Goal: Task Accomplishment & Management: Complete application form

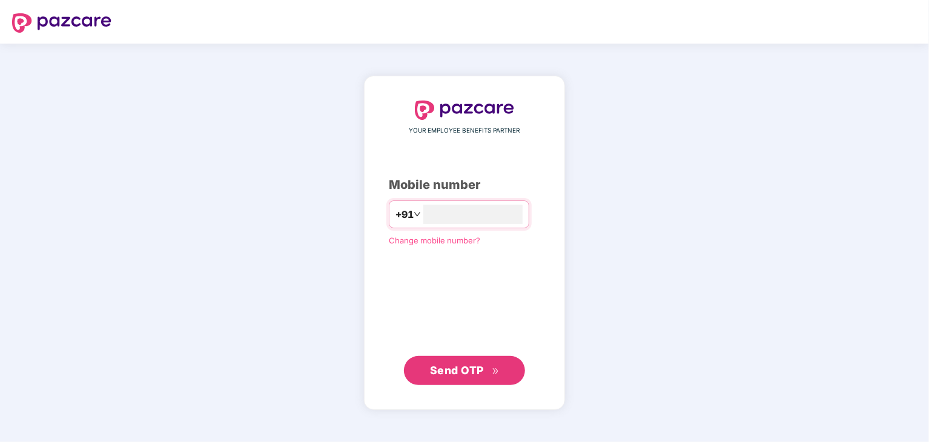
type input "**********"
click at [466, 370] on span "Send OTP" at bounding box center [457, 369] width 54 height 13
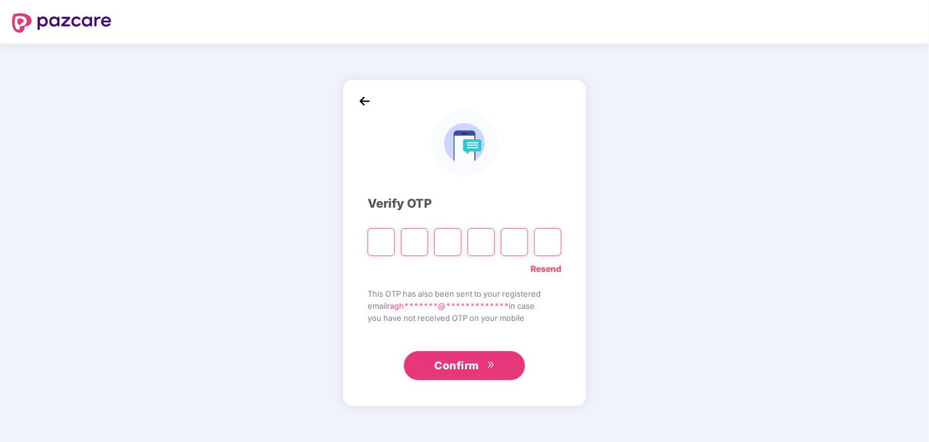
paste input "*"
type input "*"
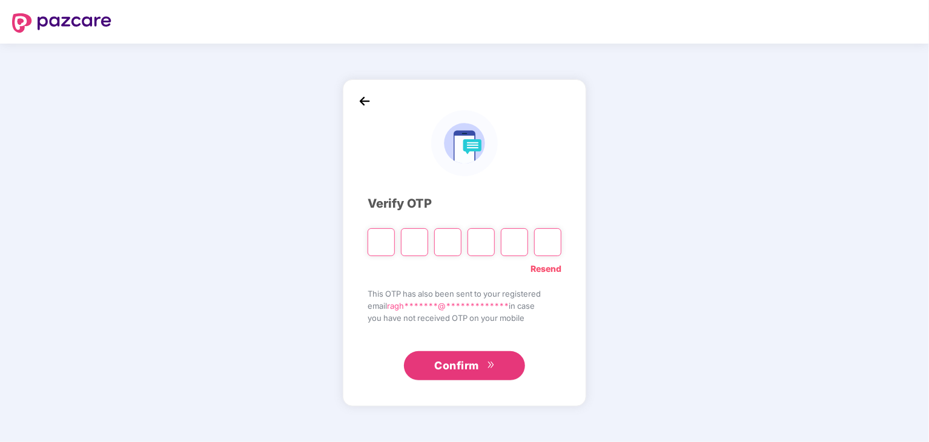
type input "*"
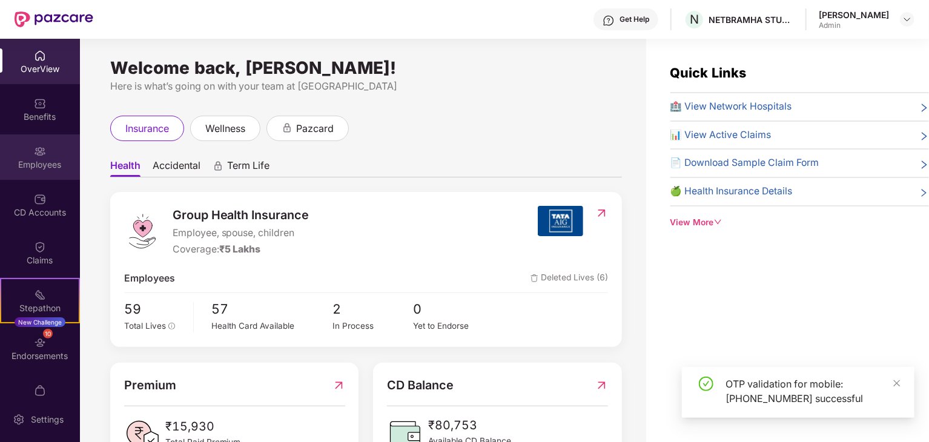
click at [39, 146] on img at bounding box center [40, 151] width 12 height 12
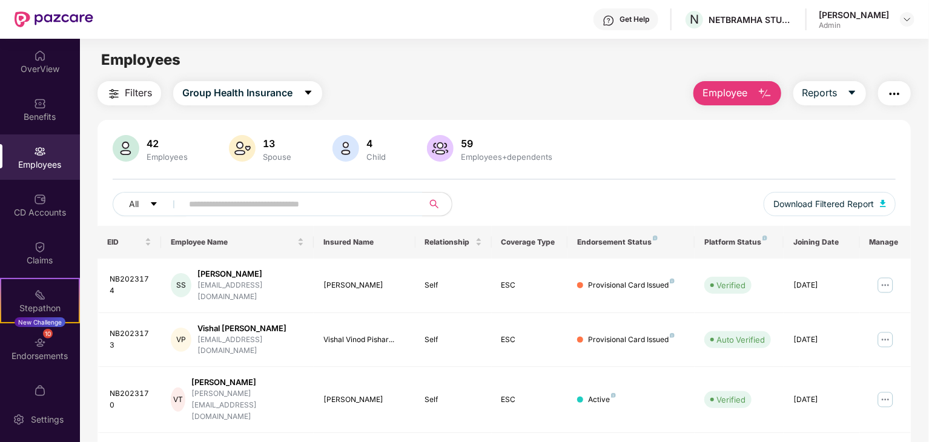
click at [753, 89] on button "Employee" at bounding box center [737, 93] width 88 height 24
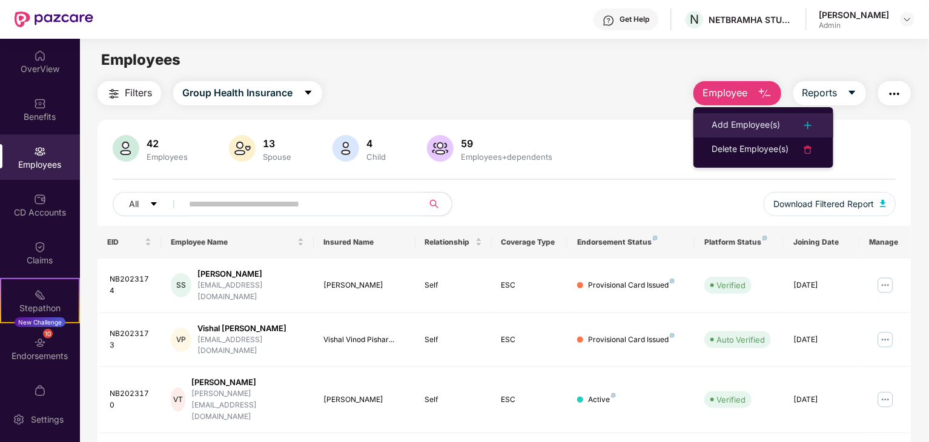
click at [797, 120] on div at bounding box center [801, 125] width 27 height 15
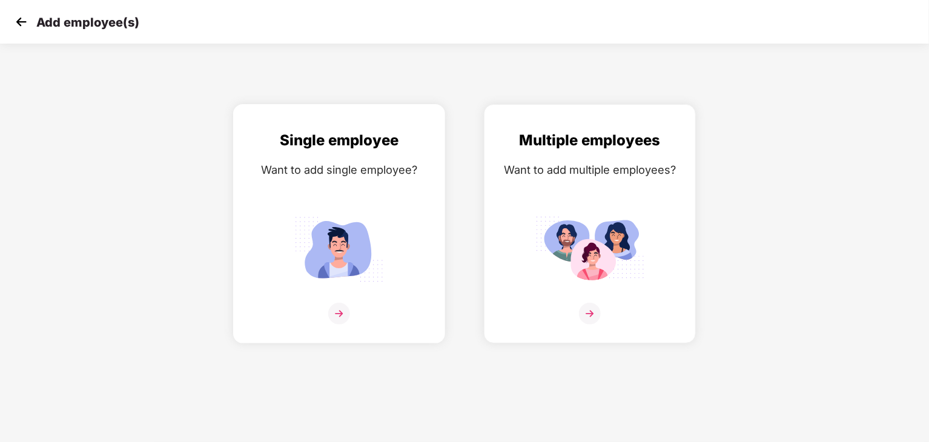
click at [336, 306] on img at bounding box center [339, 314] width 22 height 22
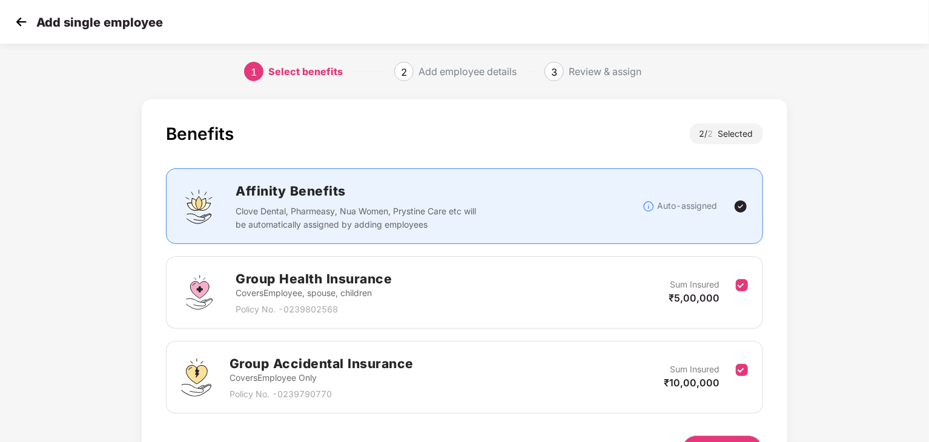
scroll to position [76, 0]
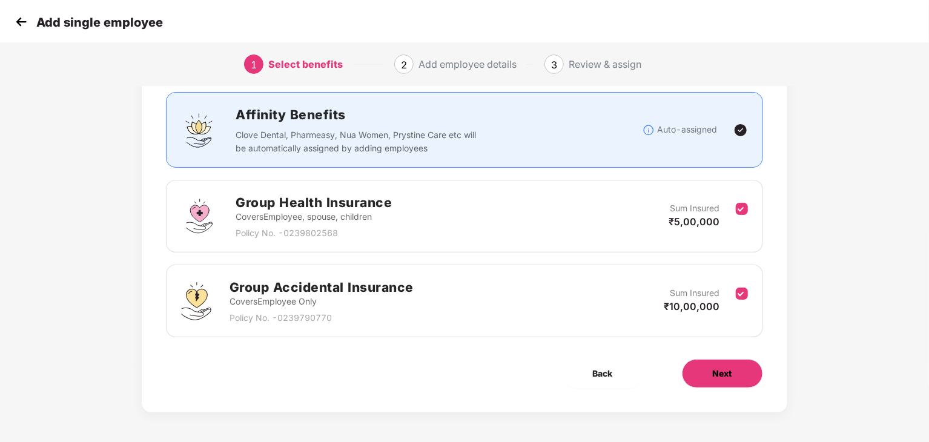
click at [719, 373] on span "Next" at bounding box center [722, 373] width 19 height 13
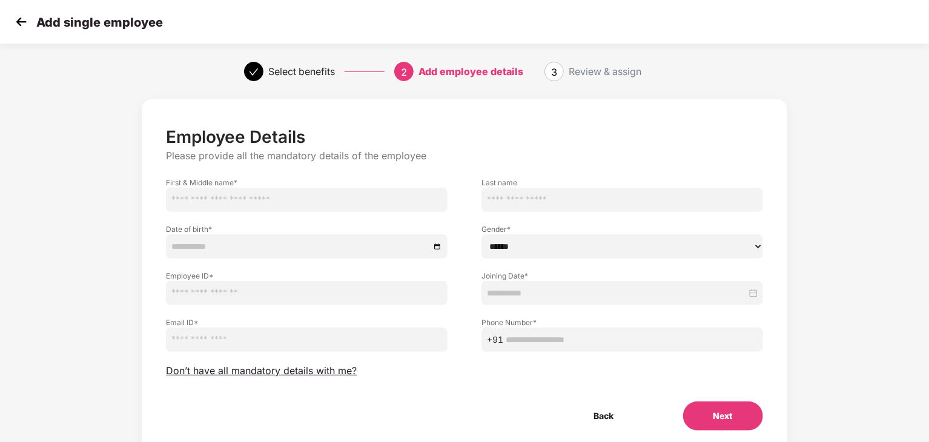
click at [315, 188] on input "text" at bounding box center [307, 200] width 282 height 24
type input "********"
drag, startPoint x: 310, startPoint y: 198, endPoint x: 147, endPoint y: 196, distance: 163.5
click at [147, 196] on div "Employee Details Please provide all the mandatory details of the employee First…" at bounding box center [464, 276] width 645 height 355
click at [150, 99] on div "Employee Details Please provide all the mandatory details of the employee First…" at bounding box center [464, 276] width 645 height 355
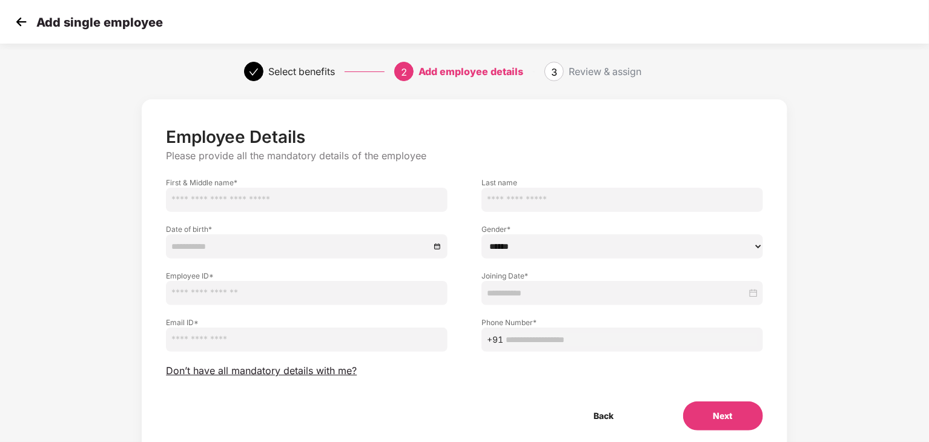
click at [22, 25] on img at bounding box center [21, 22] width 18 height 18
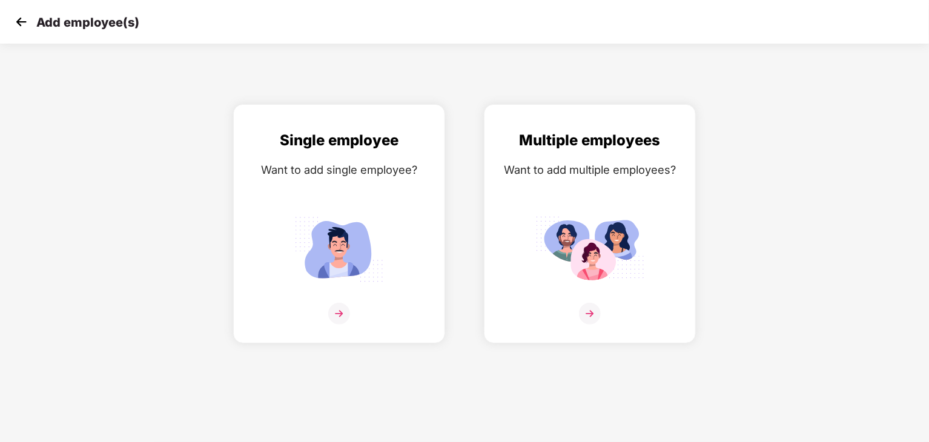
click at [21, 25] on img at bounding box center [21, 22] width 18 height 18
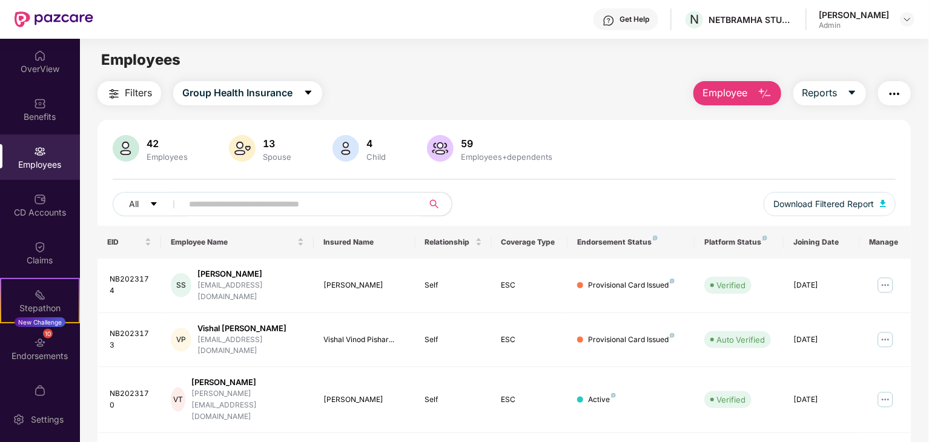
click at [833, 25] on div "Admin" at bounding box center [853, 26] width 70 height 10
click at [907, 18] on img at bounding box center [907, 20] width 10 height 10
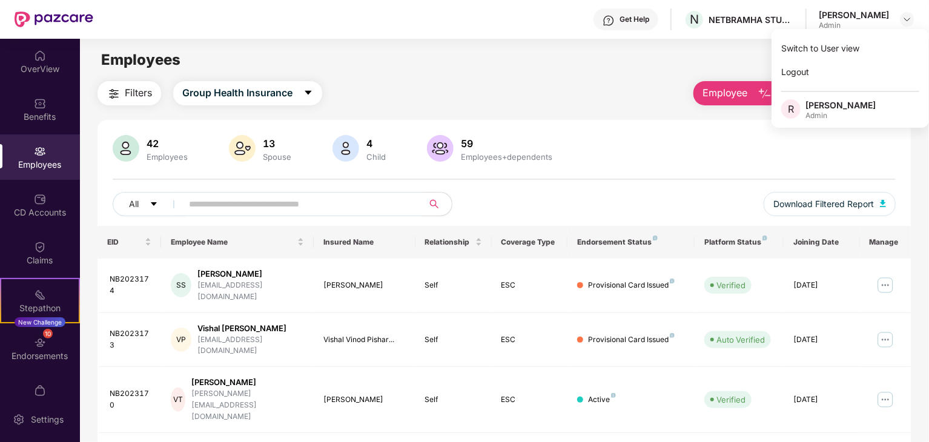
click at [636, 64] on div "Employees" at bounding box center [504, 59] width 848 height 23
